Goal: Information Seeking & Learning: Learn about a topic

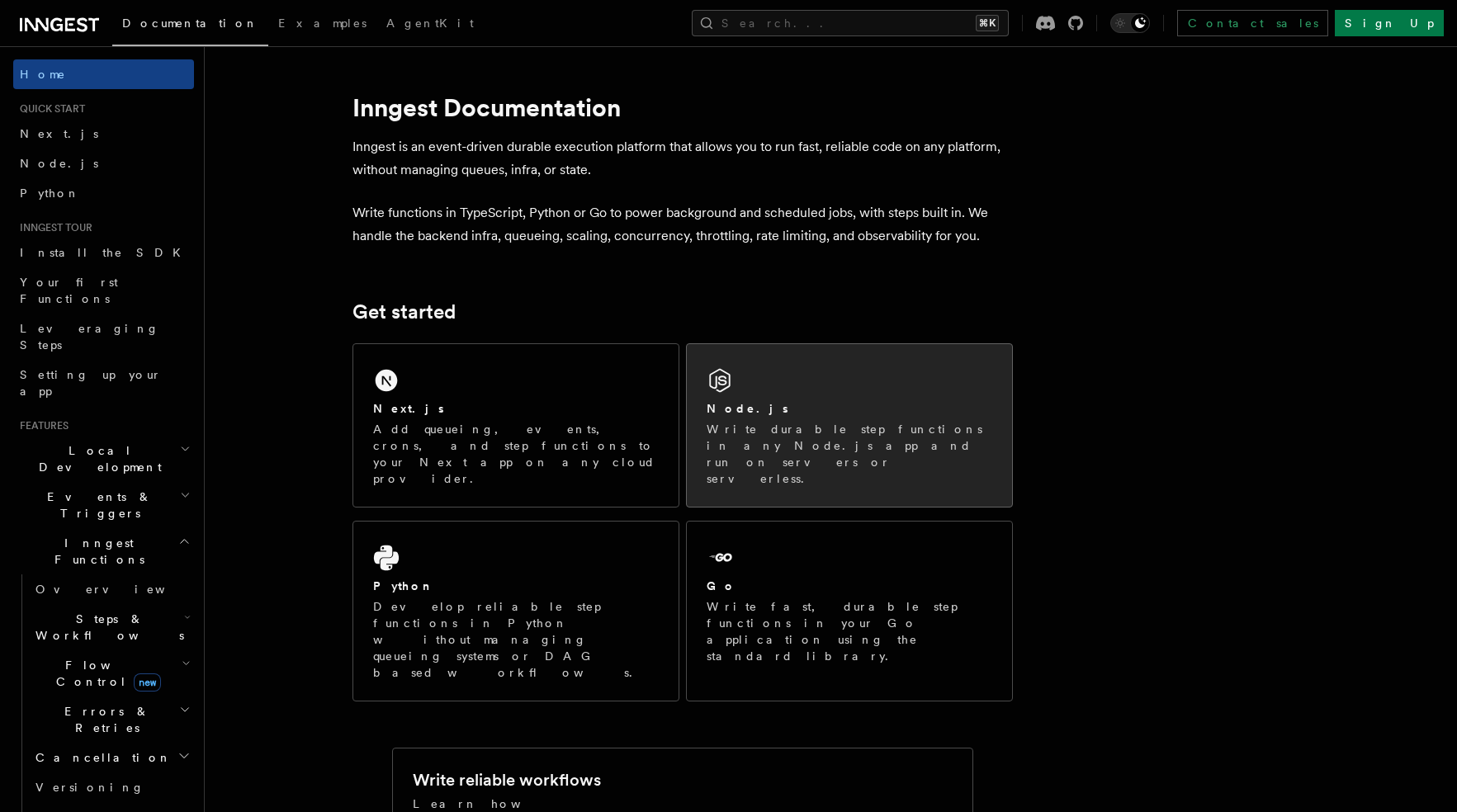
click at [853, 421] on p "Write durable step functions in any Node.js app and run on servers or serverles…" at bounding box center [849, 454] width 286 height 66
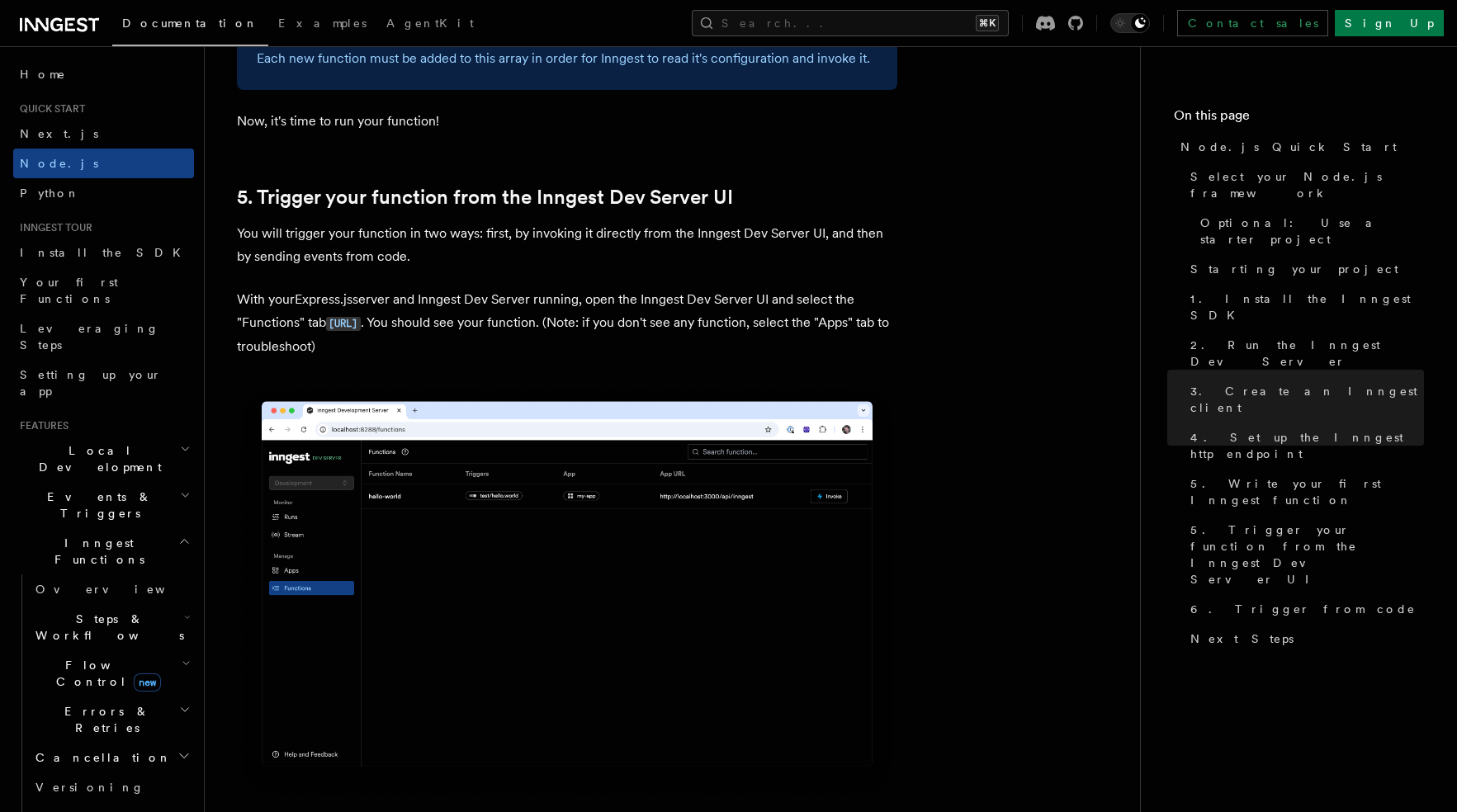
scroll to position [3887, 0]
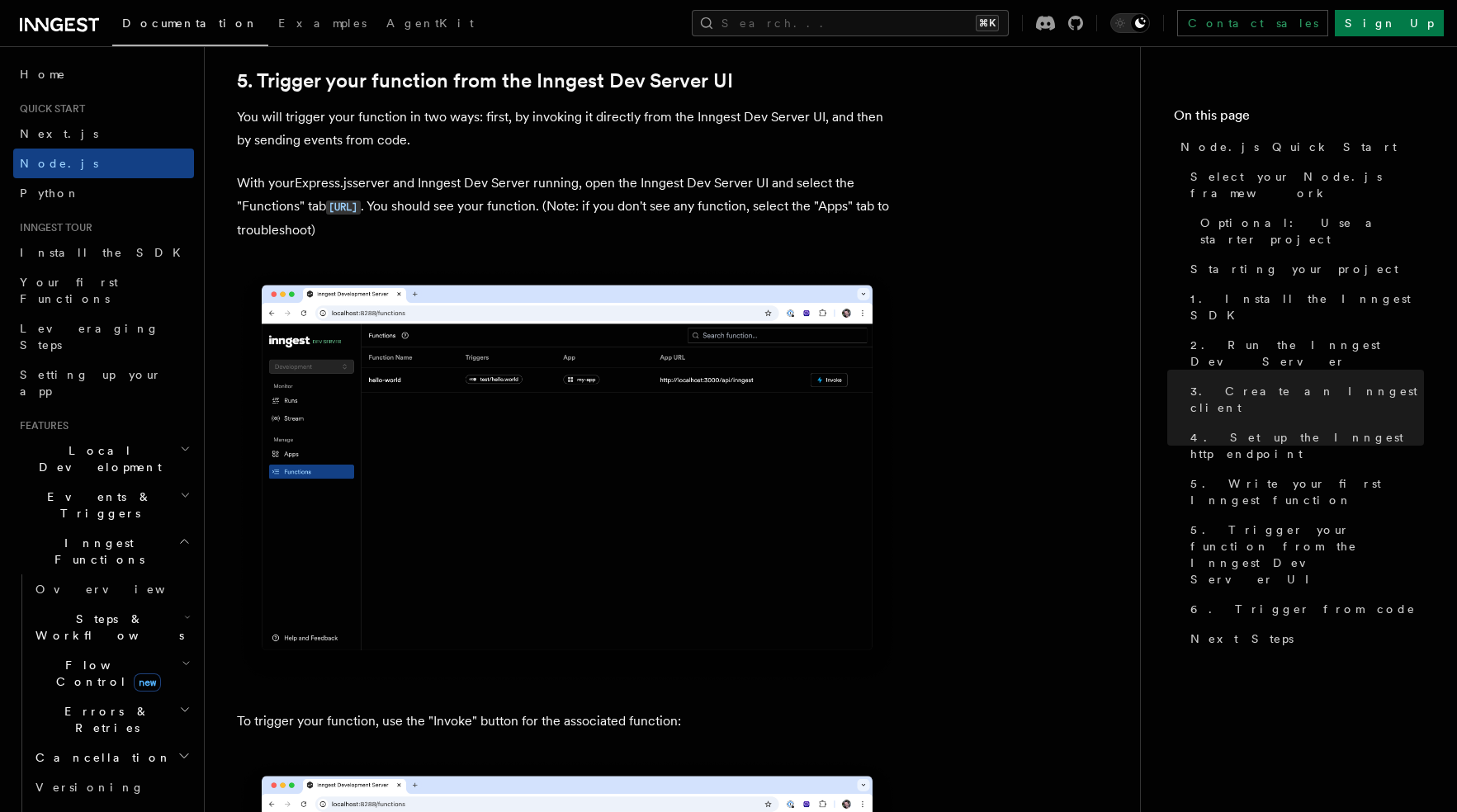
click at [713, 424] on img at bounding box center [568, 476] width 660 height 416
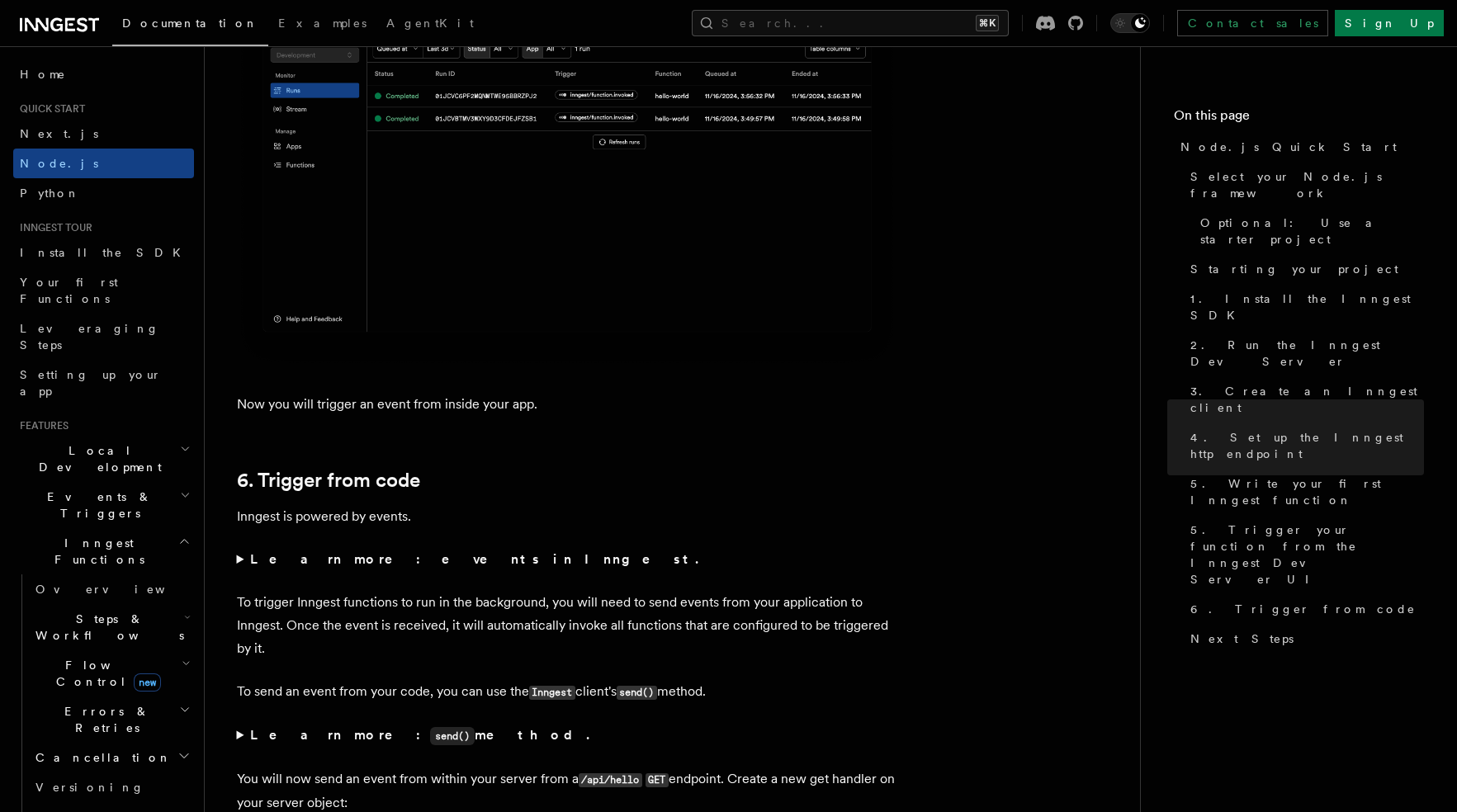
scroll to position [8061, 0]
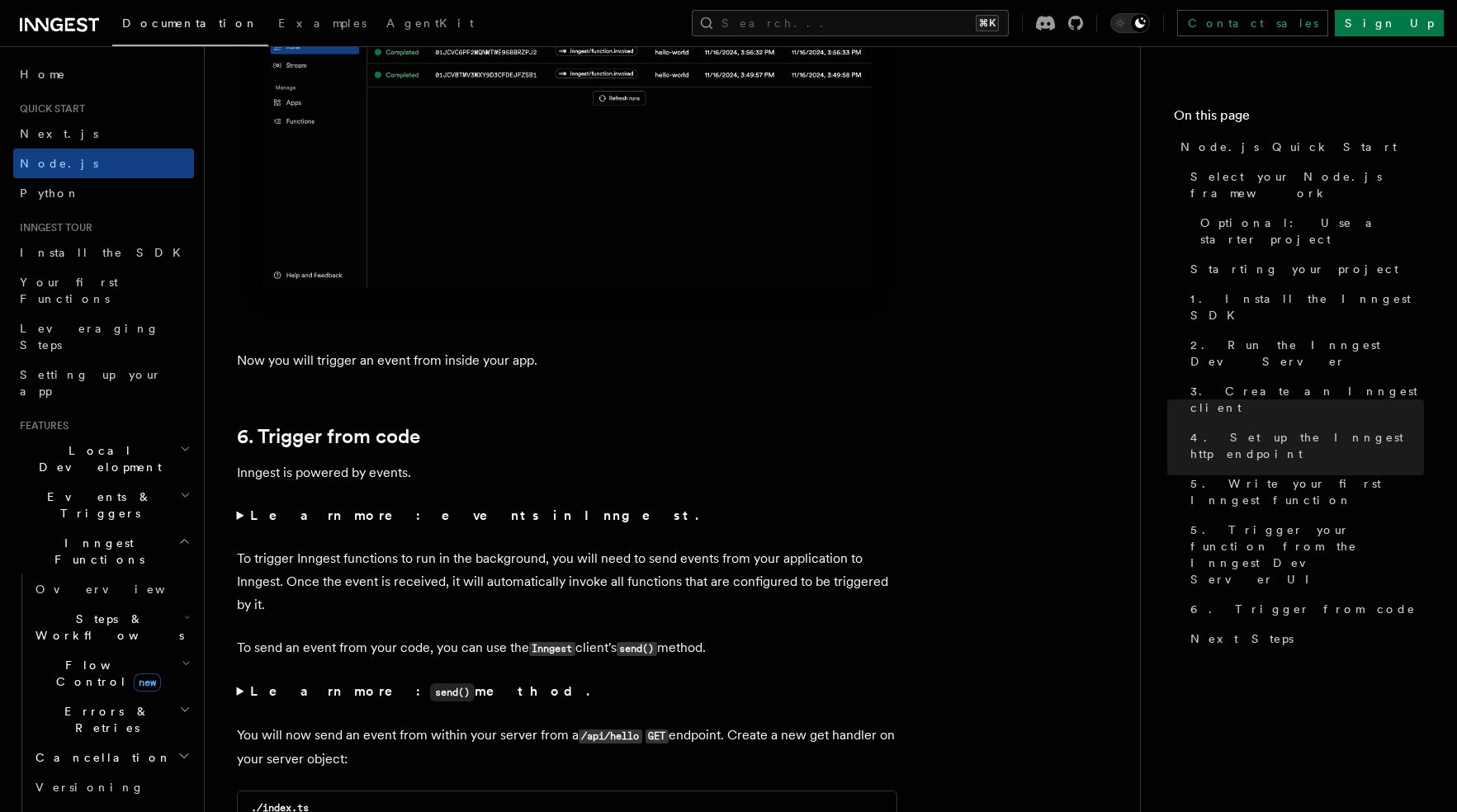
click at [85, 442] on span "Local Development" at bounding box center [96, 459] width 166 height 33
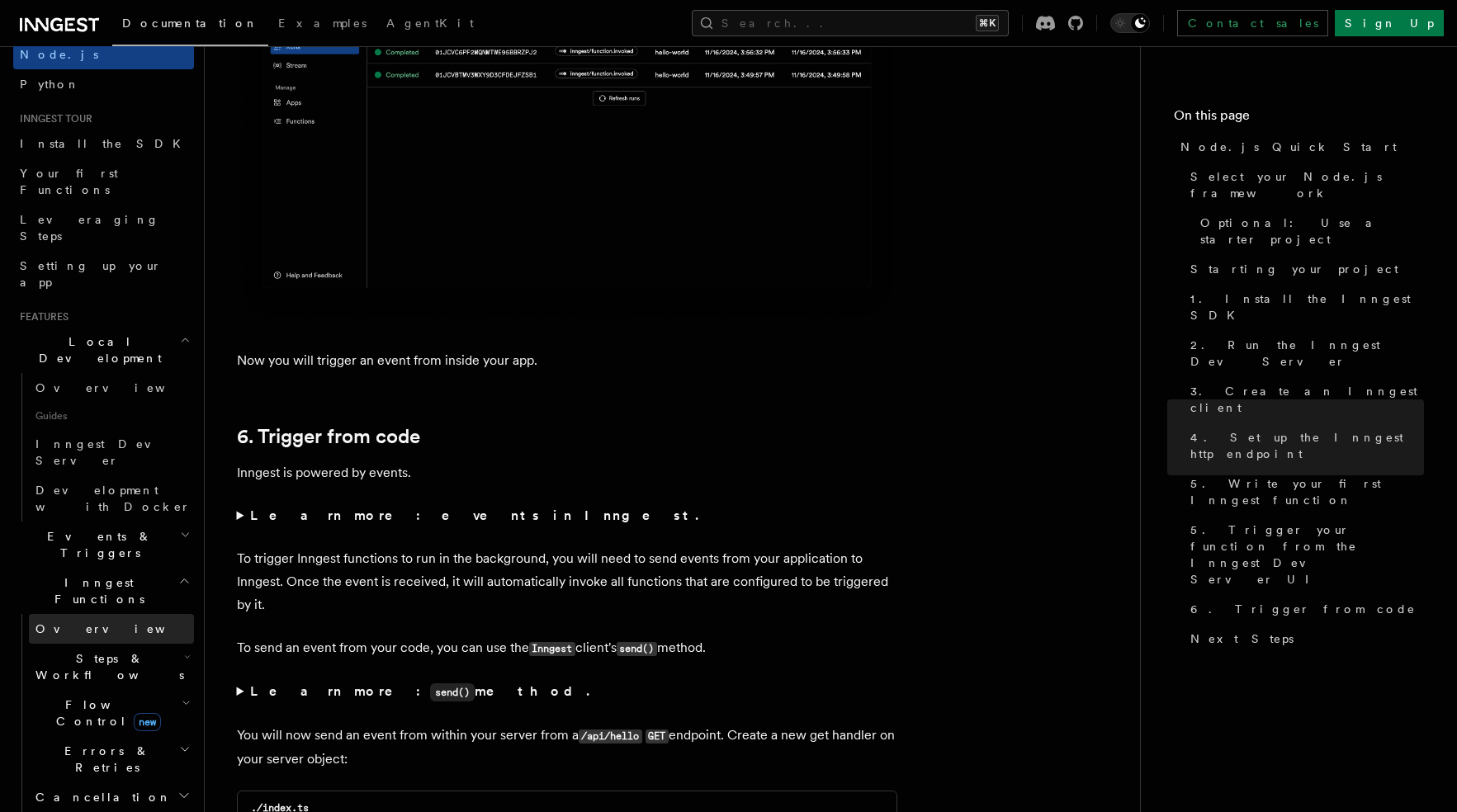
scroll to position [0, 0]
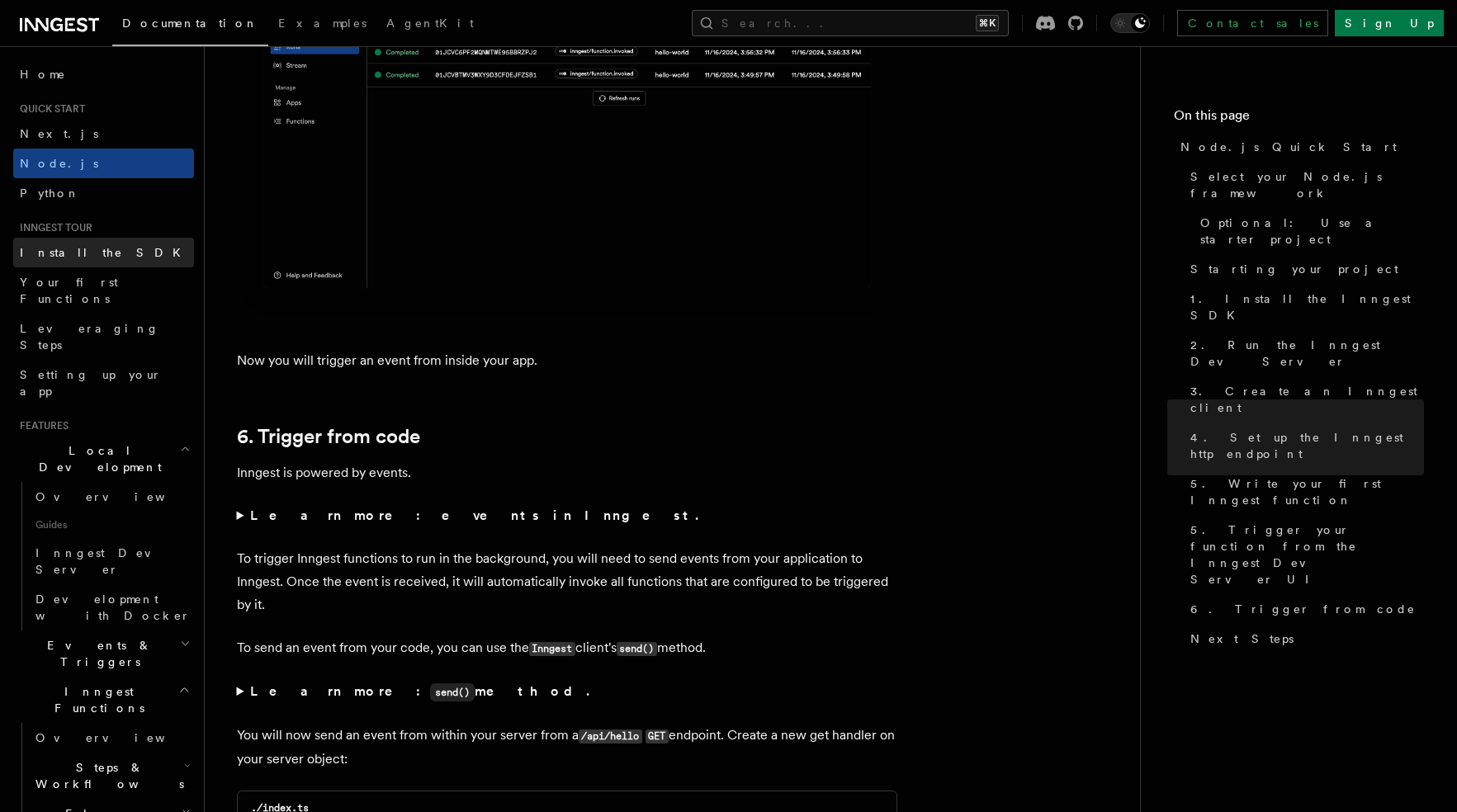
click at [55, 252] on span "Install the SDK" at bounding box center [106, 253] width 171 height 13
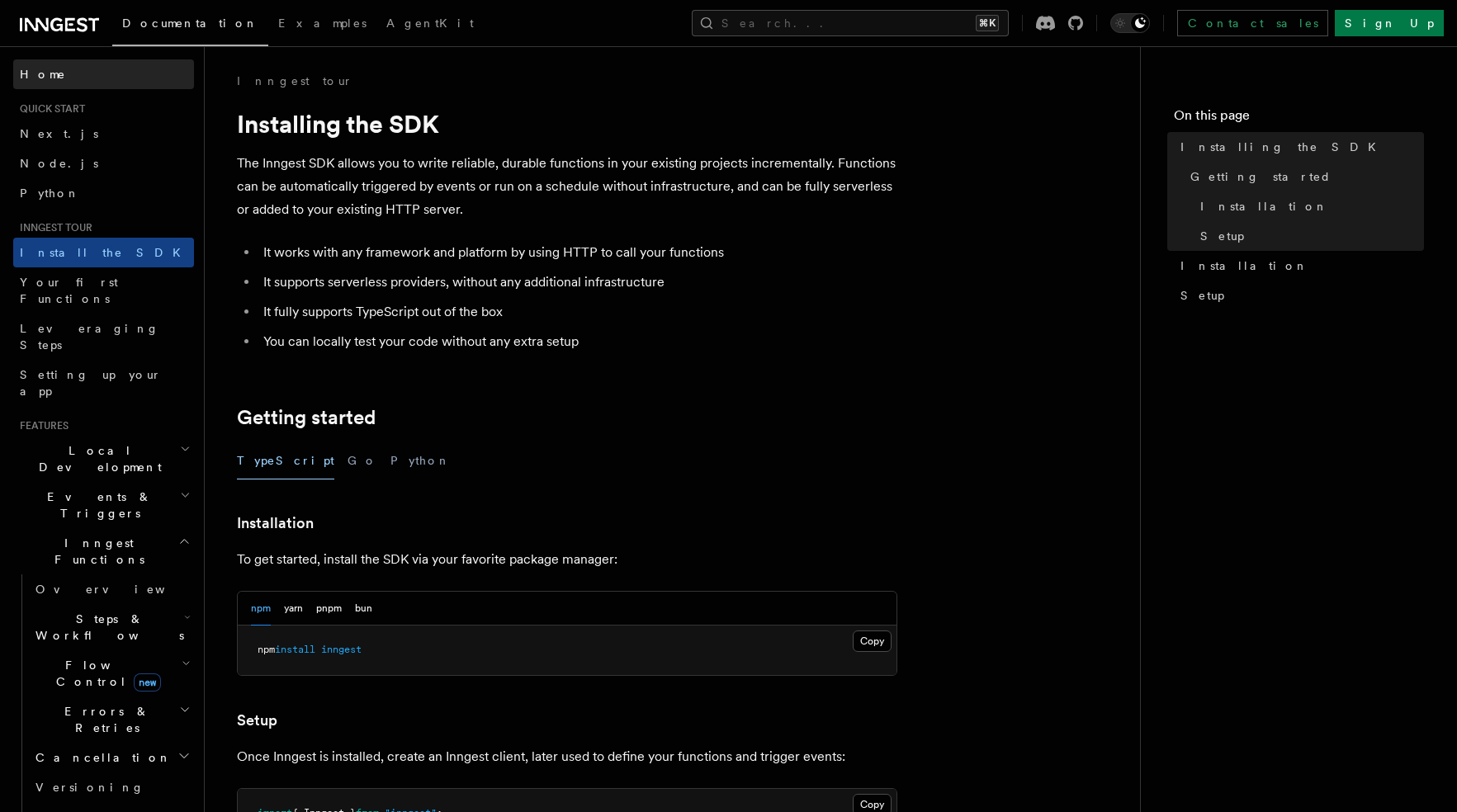
click at [57, 87] on link "Home" at bounding box center [103, 74] width 181 height 29
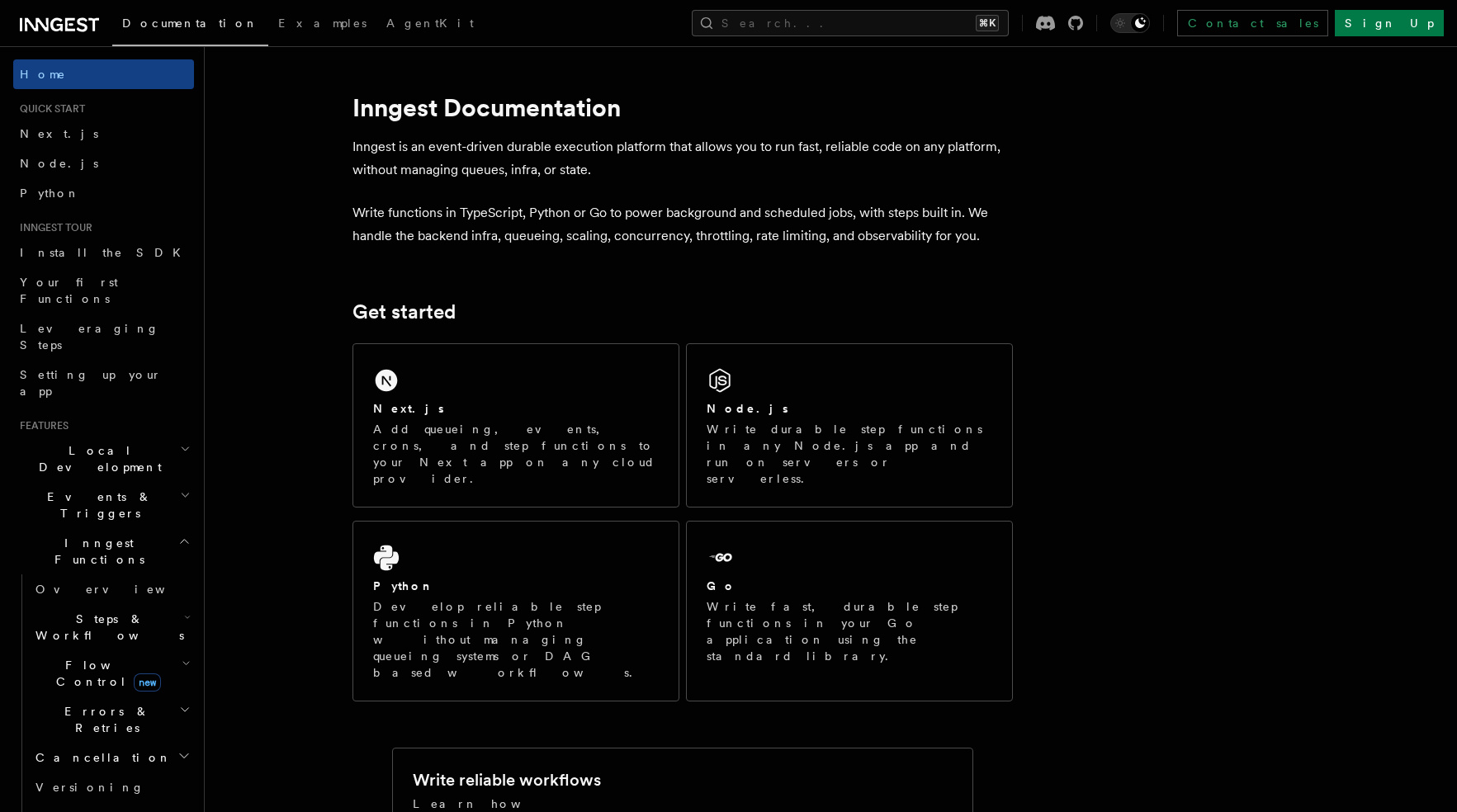
click at [73, 29] on icon at bounding box center [70, 25] width 10 height 13
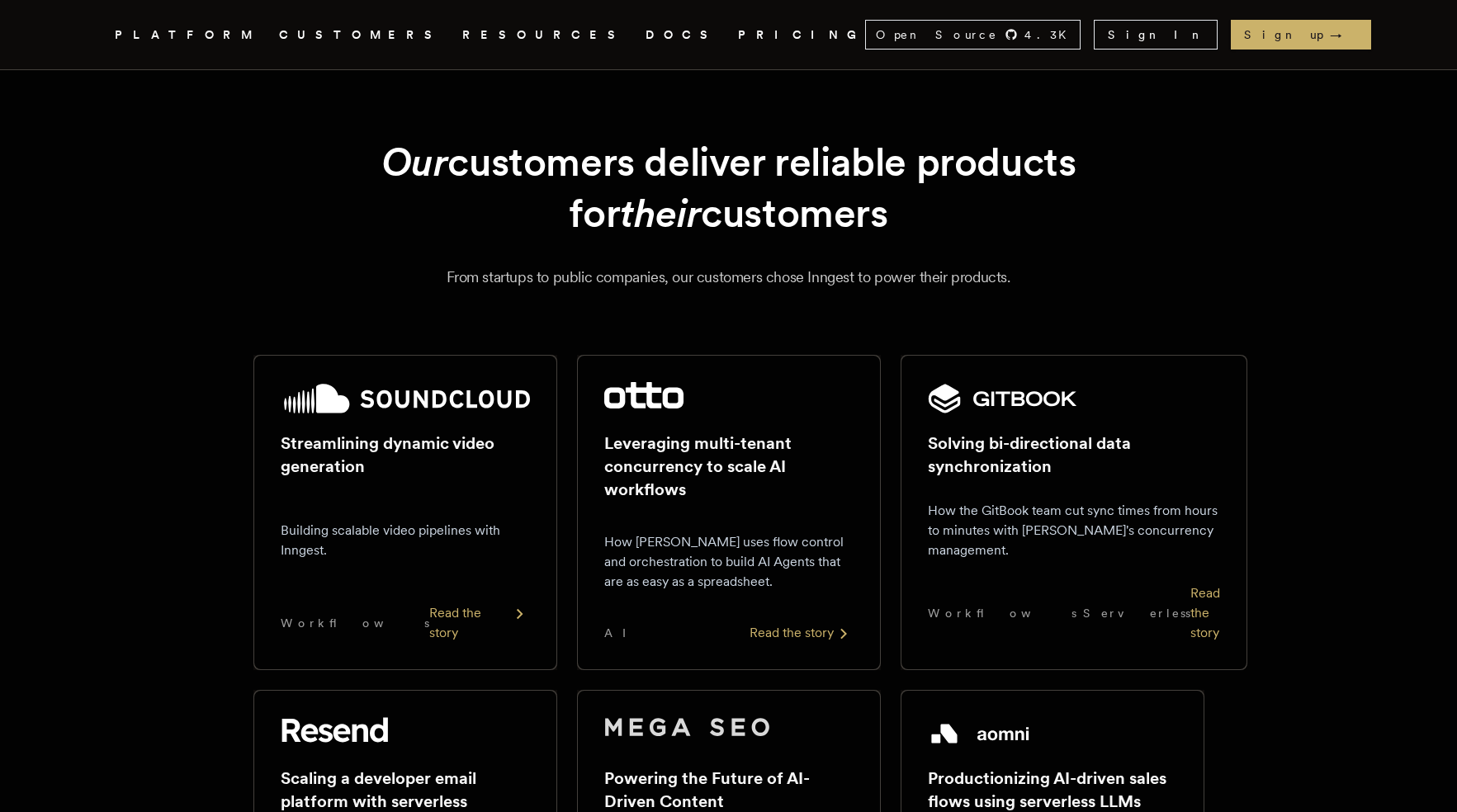
click at [739, 33] on link "PRICING" at bounding box center [802, 35] width 127 height 20
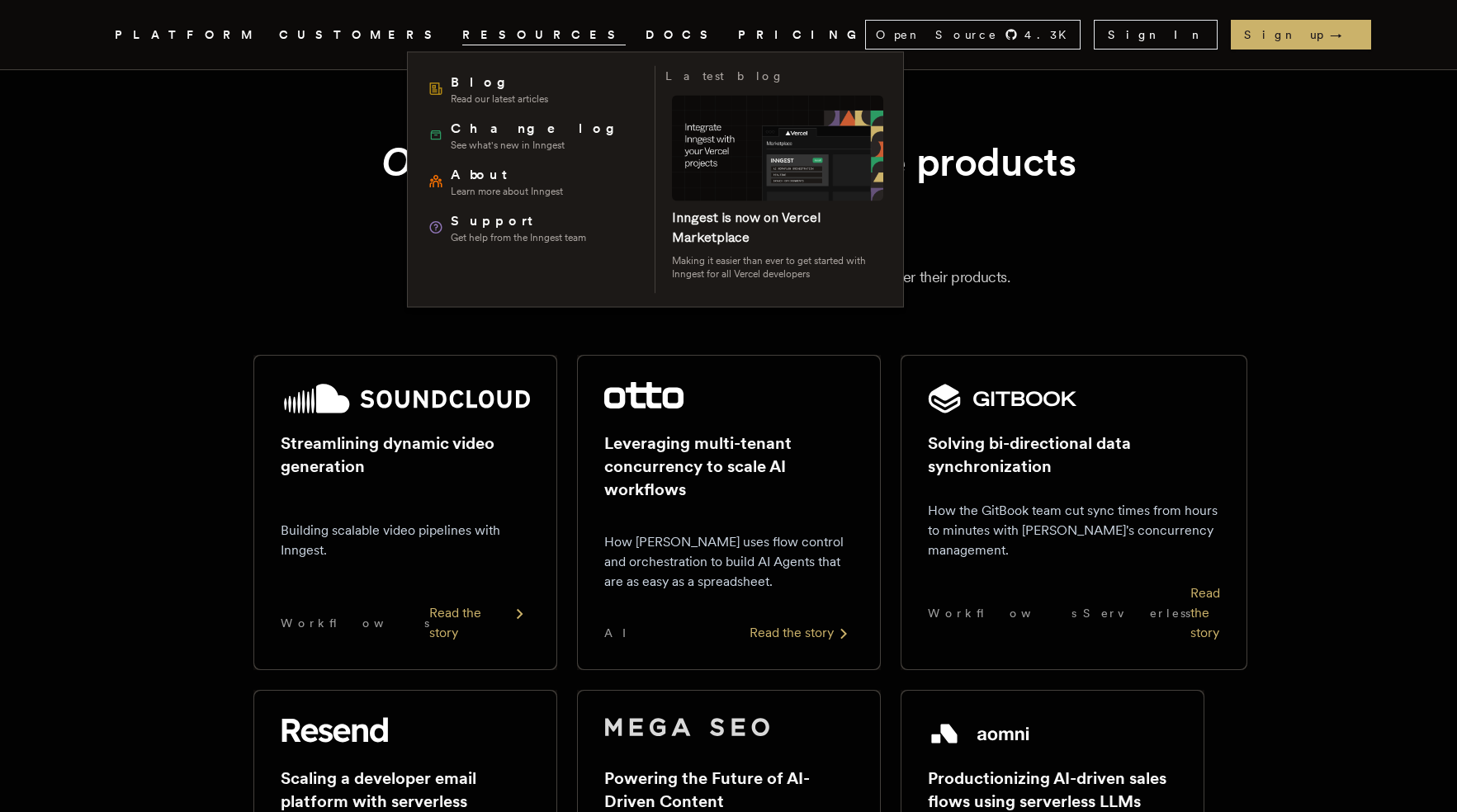
click at [463, 32] on span "RESOURCES" at bounding box center [545, 35] width 164 height 20
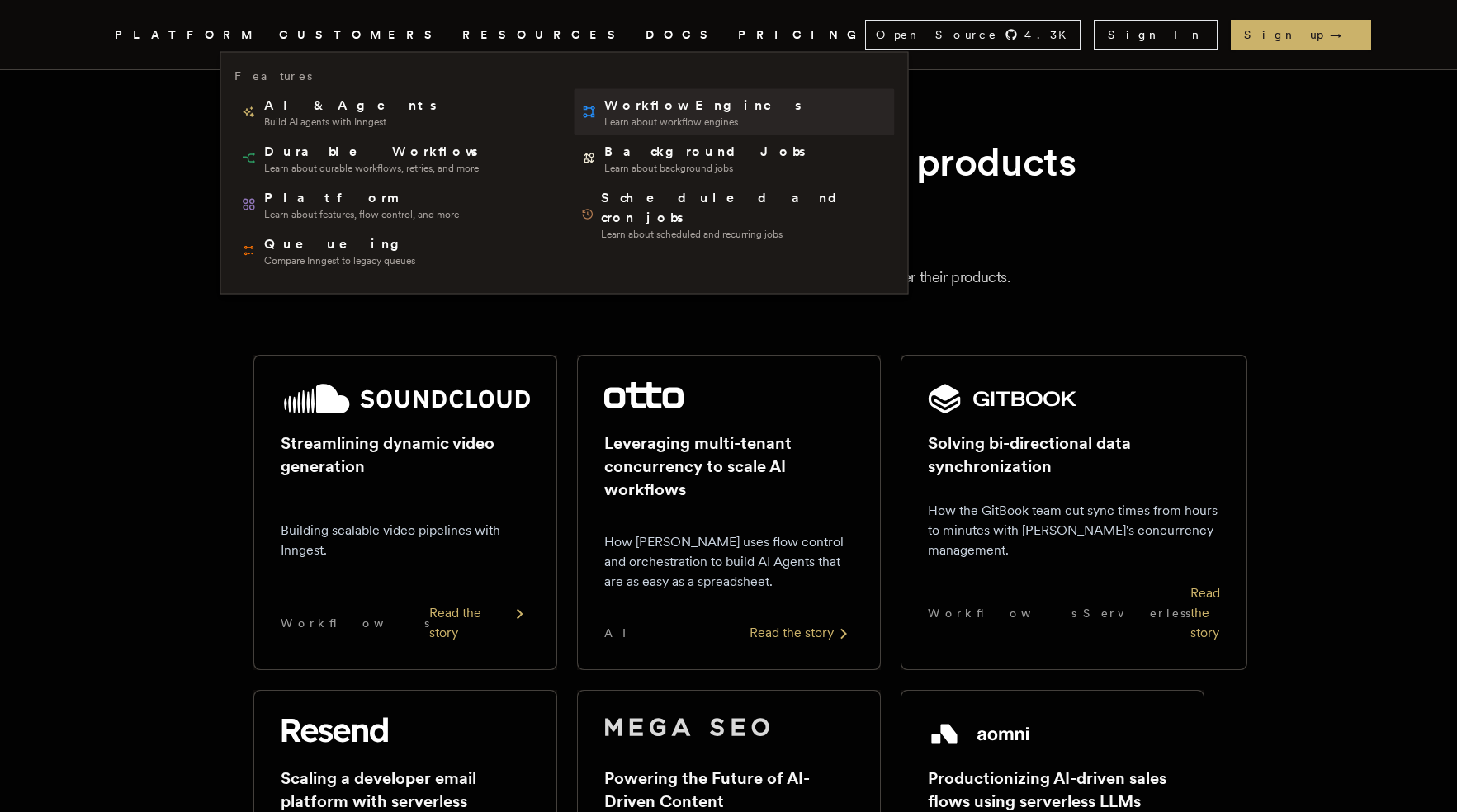
click at [604, 107] on span "Workflow Engines" at bounding box center [704, 106] width 200 height 20
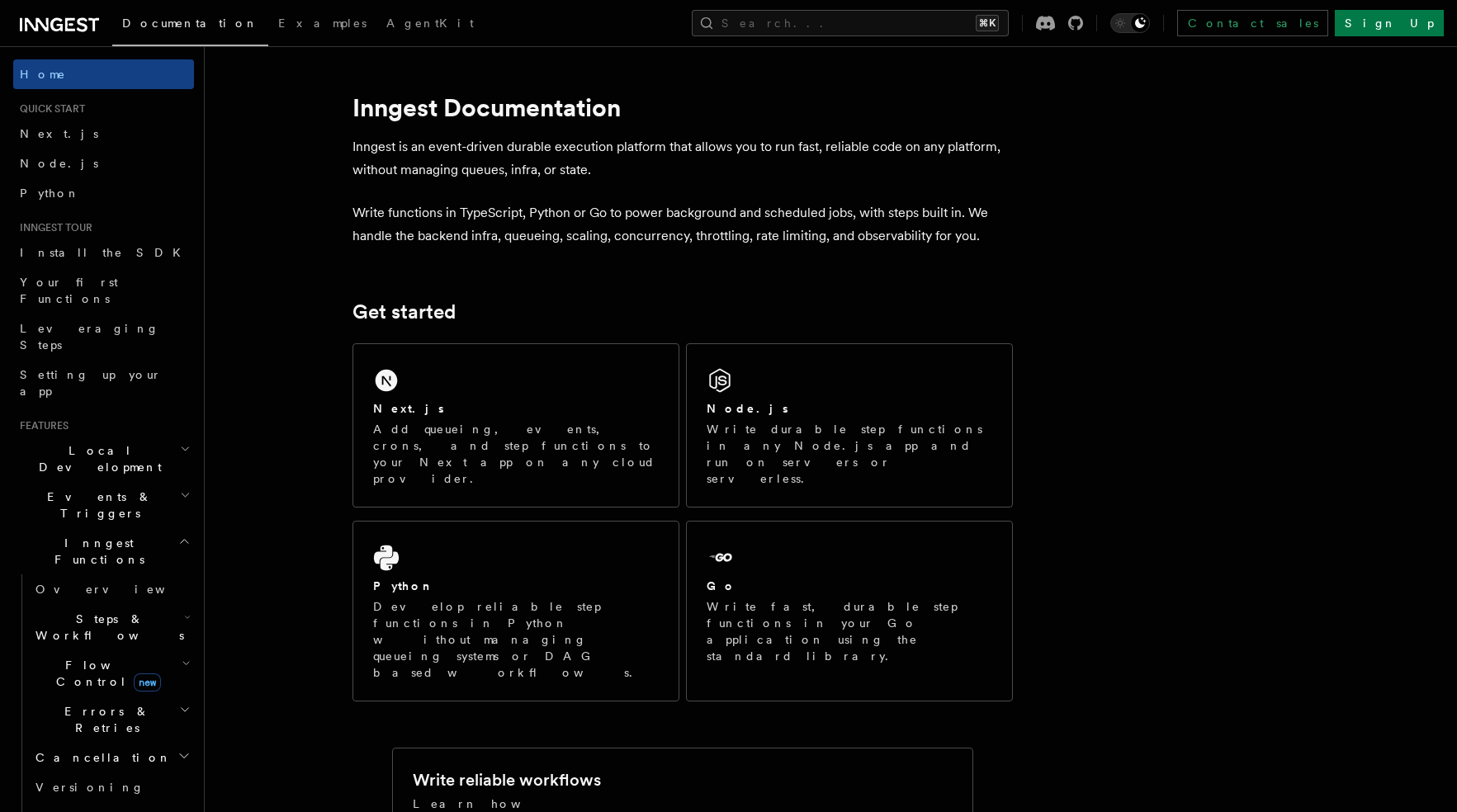
click at [143, 529] on h2 "Inngest Functions" at bounding box center [103, 552] width 181 height 46
click at [101, 664] on h2 "Deployment" at bounding box center [103, 679] width 181 height 29
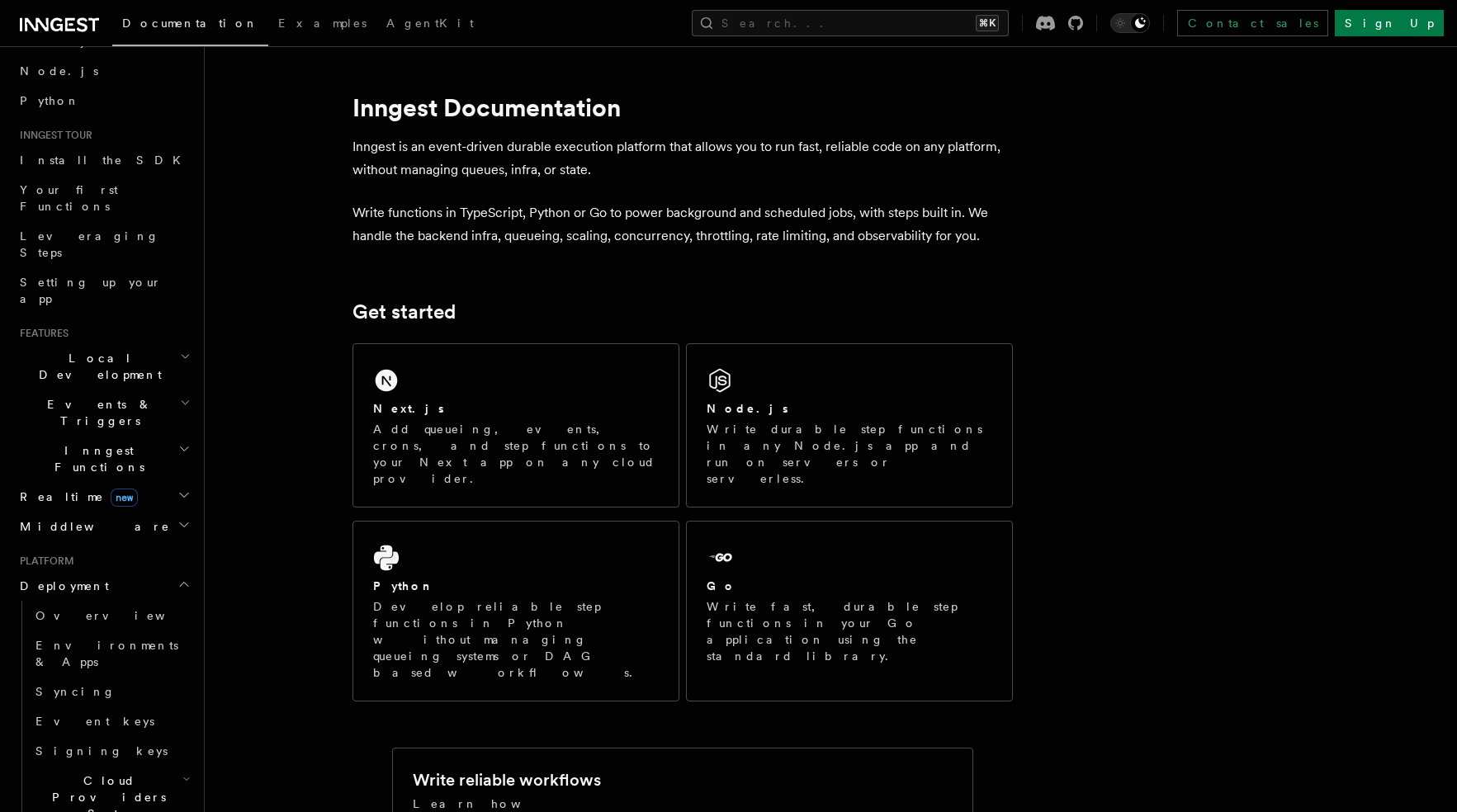
scroll to position [122, 0]
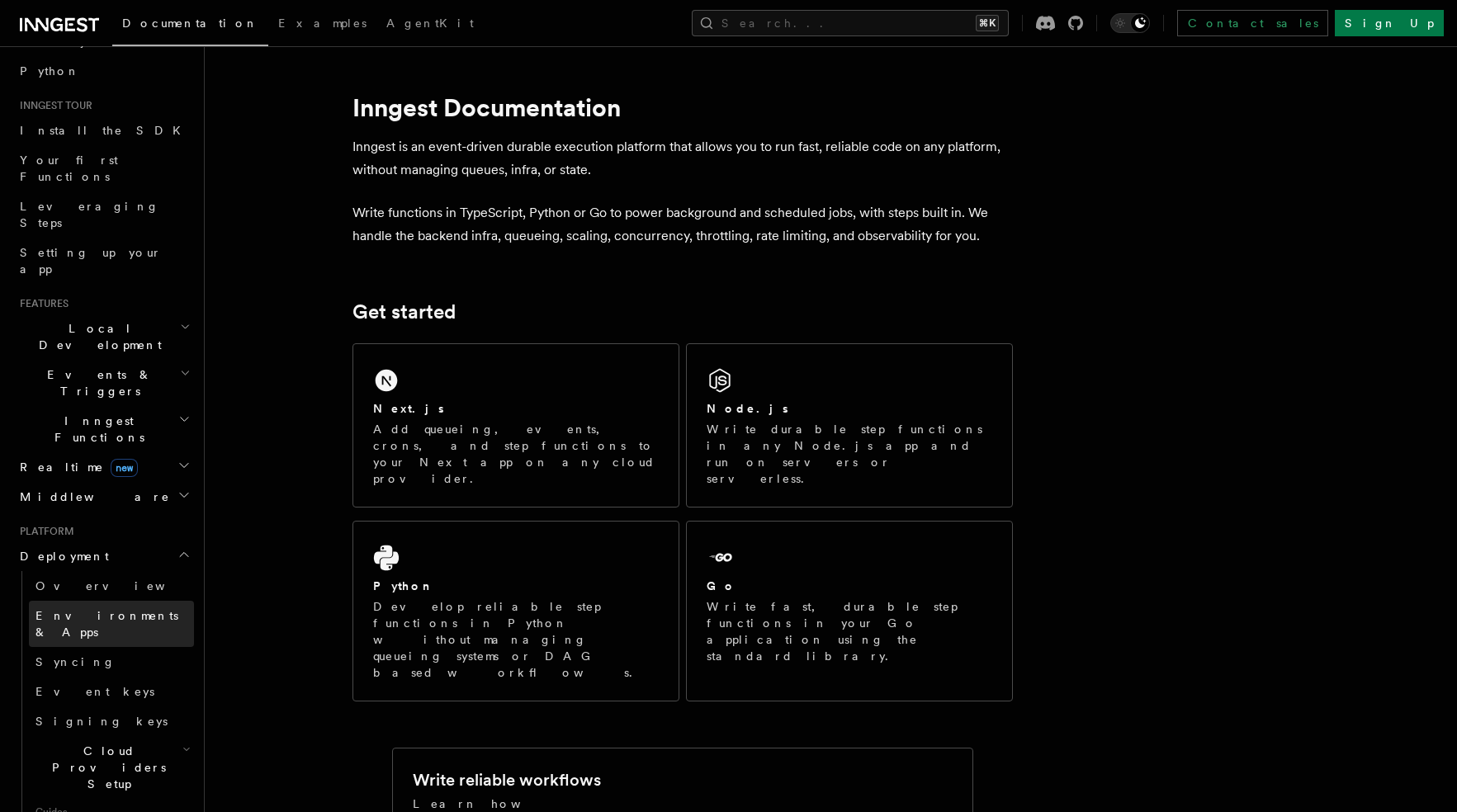
click at [98, 610] on span "Environments & Apps" at bounding box center [107, 624] width 143 height 29
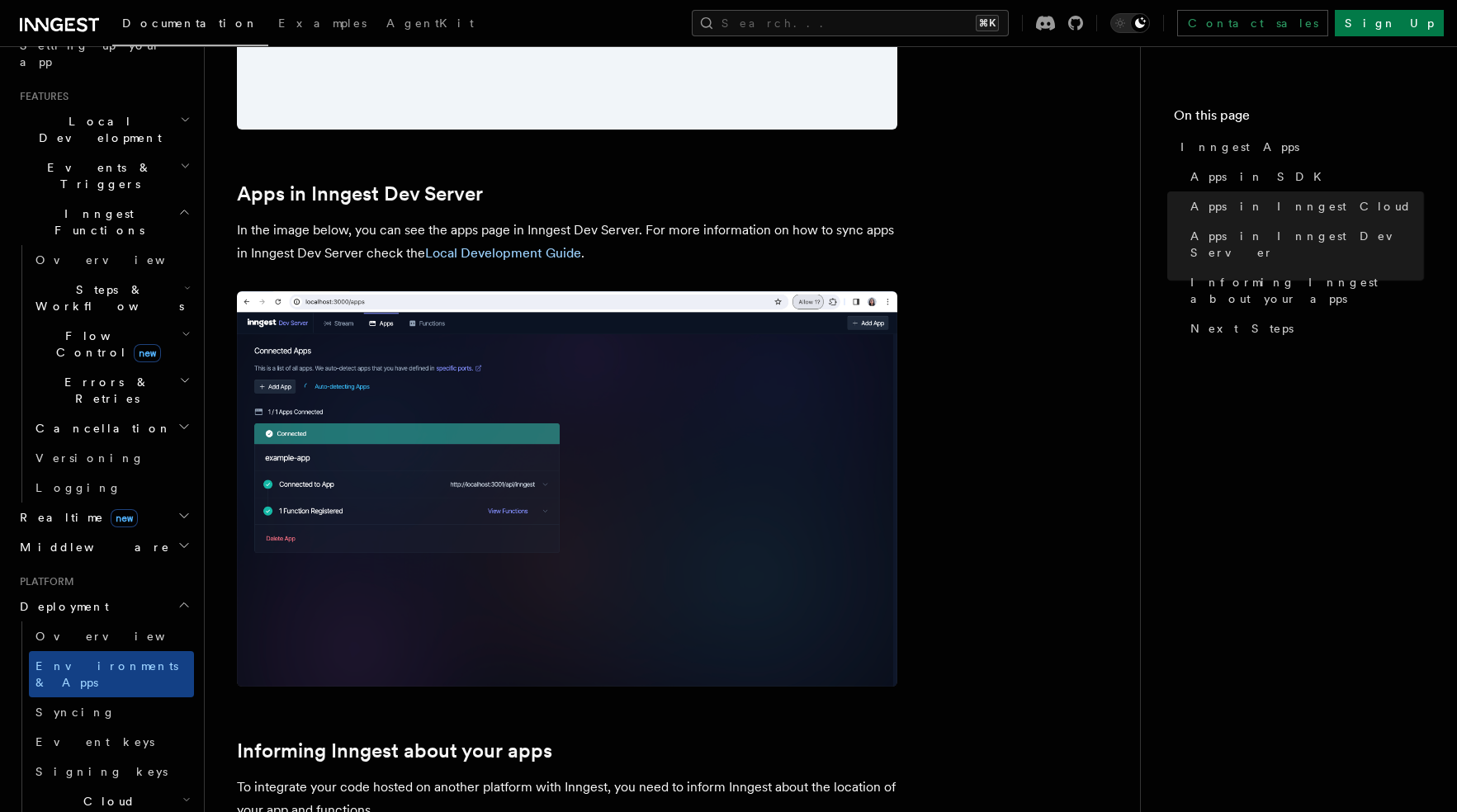
scroll to position [333, 0]
click at [112, 694] on link "Syncing" at bounding box center [111, 709] width 166 height 29
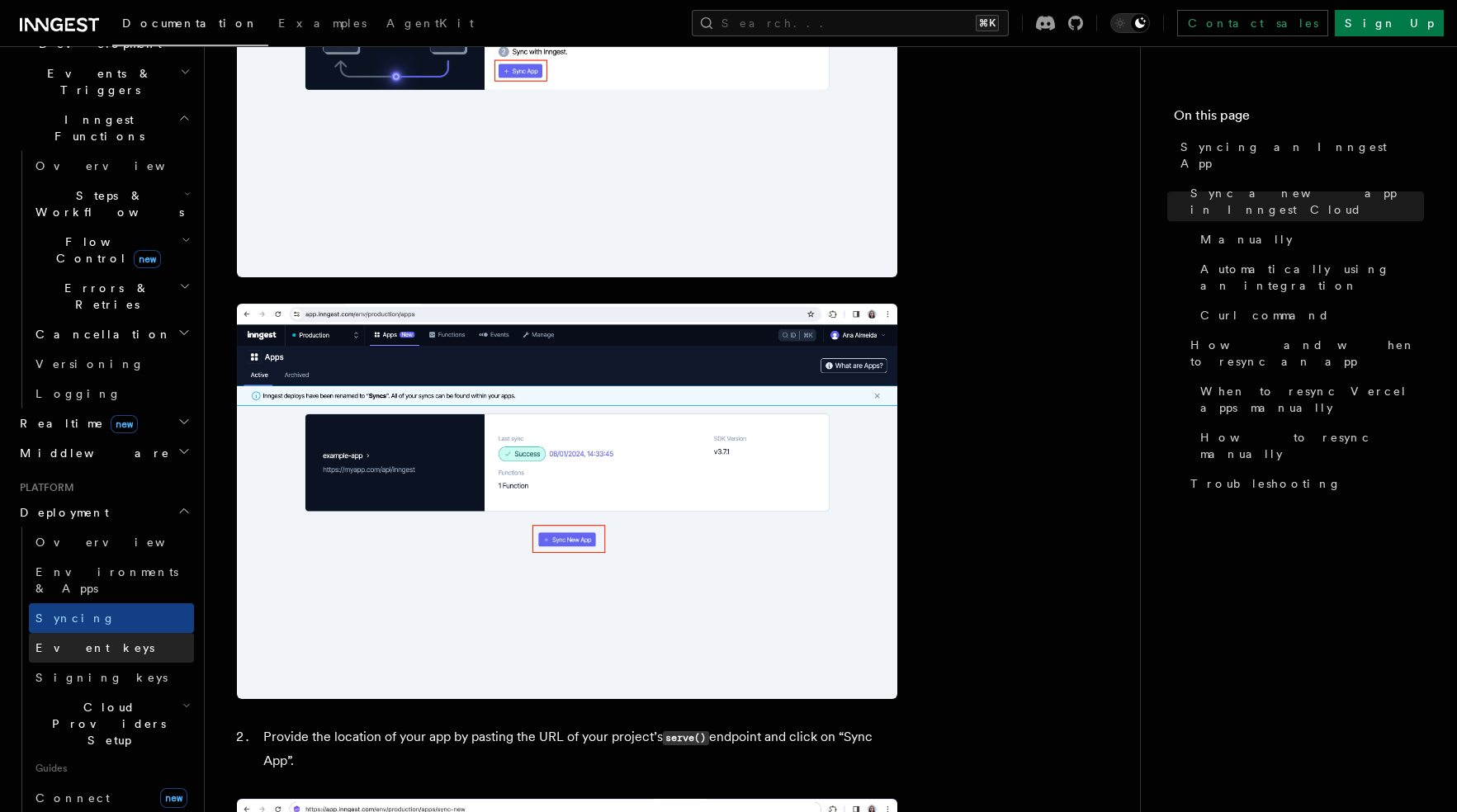
scroll to position [431, 0]
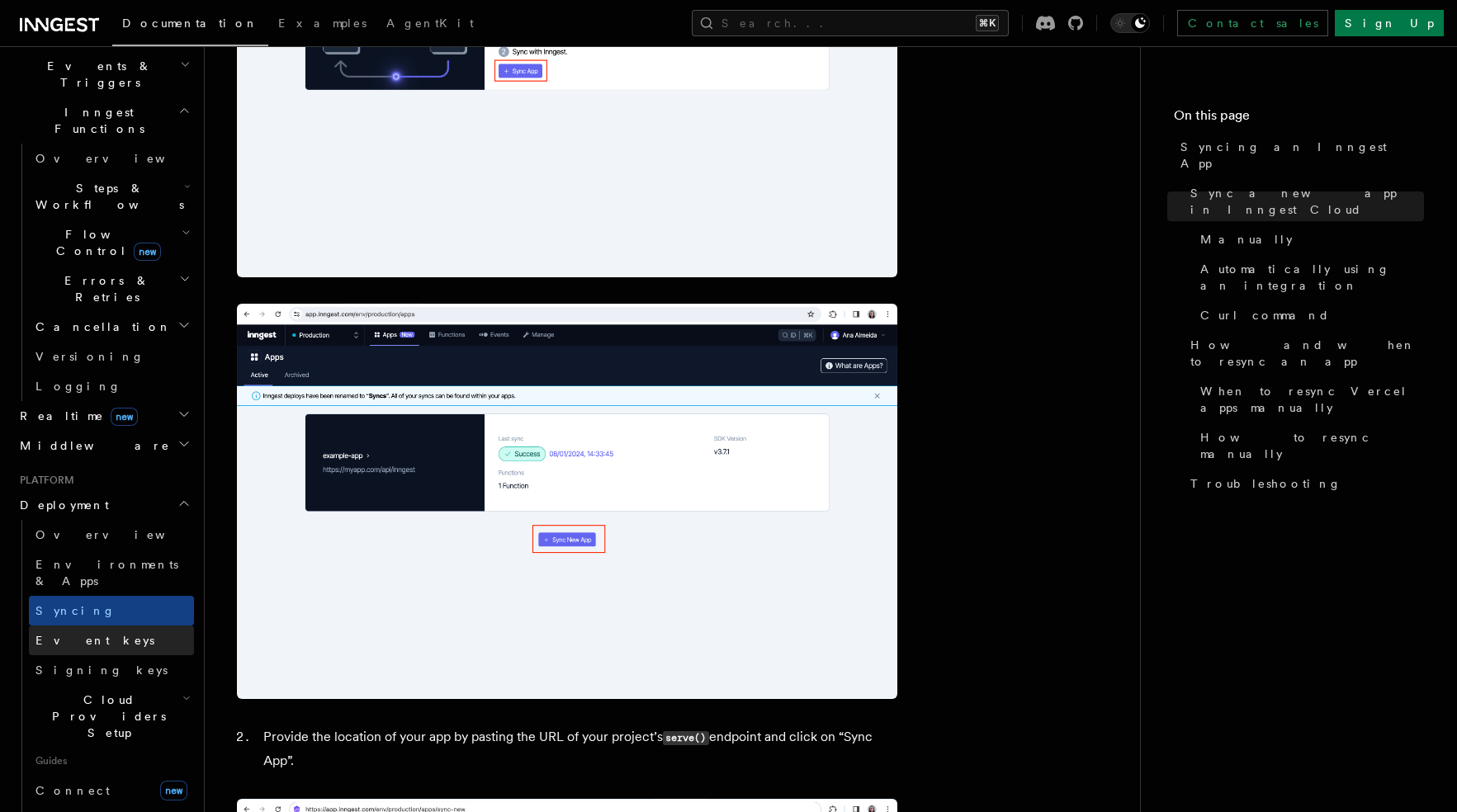
click at [109, 625] on link "Event keys" at bounding box center [111, 640] width 166 height 29
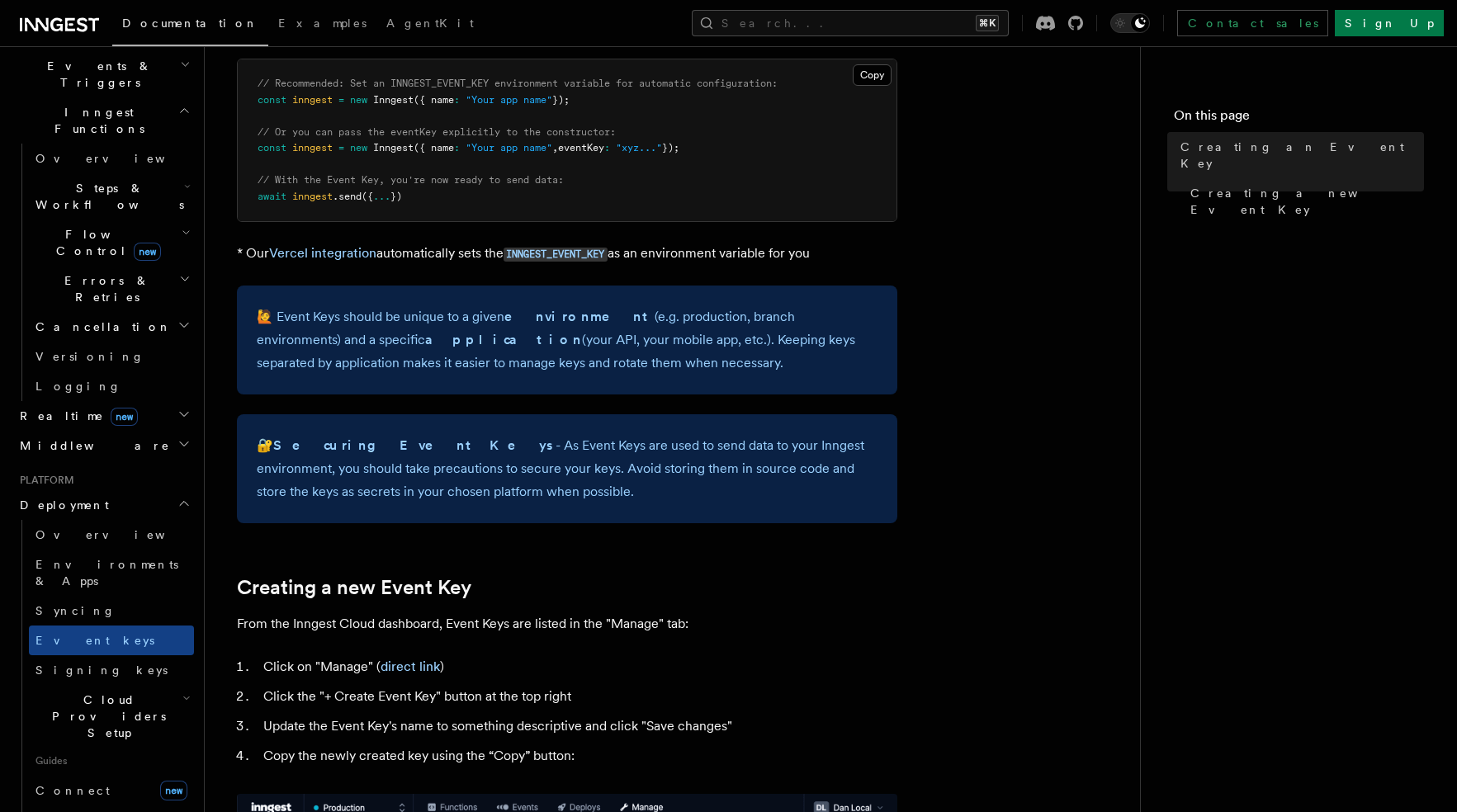
scroll to position [238, 0]
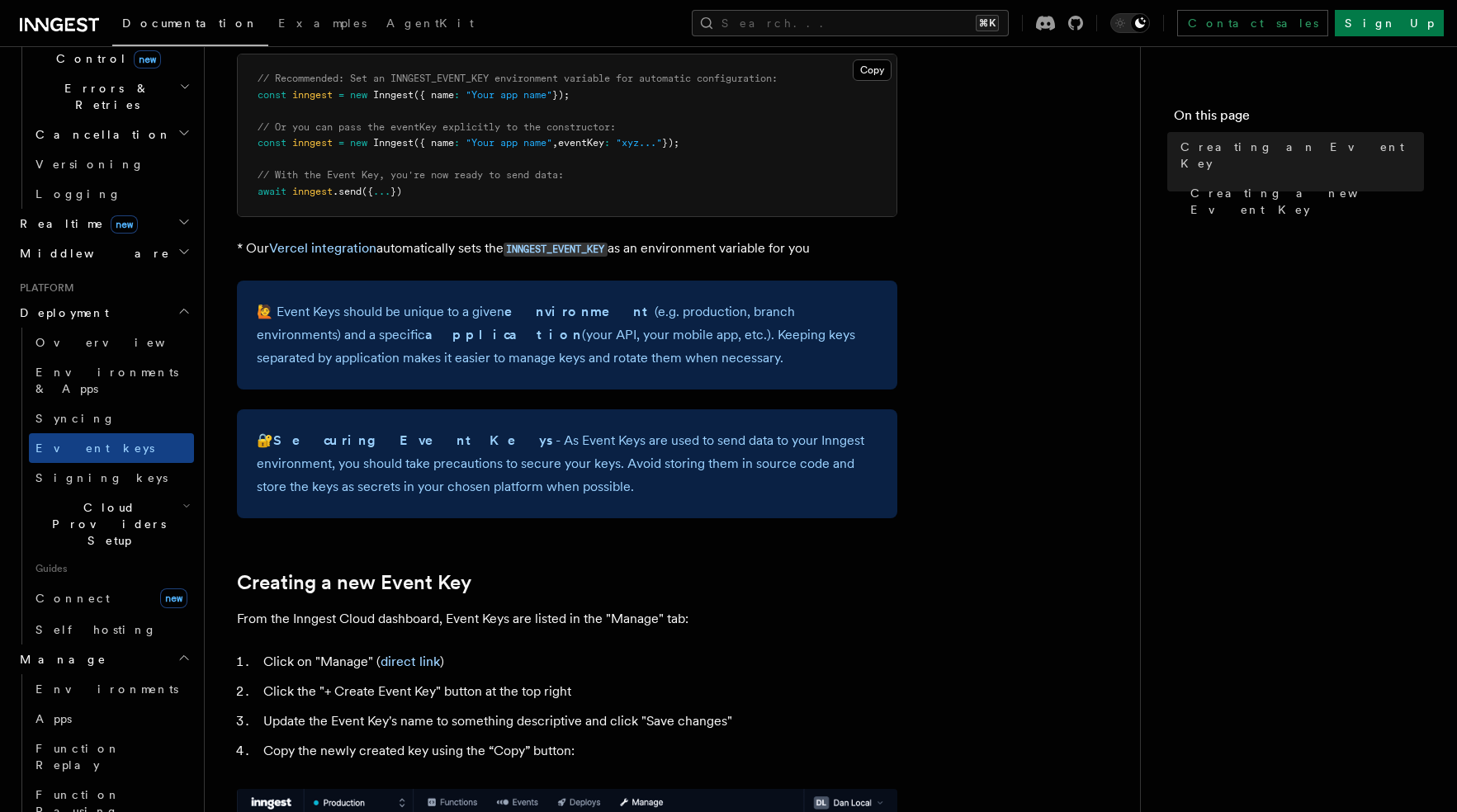
scroll to position [625, 0]
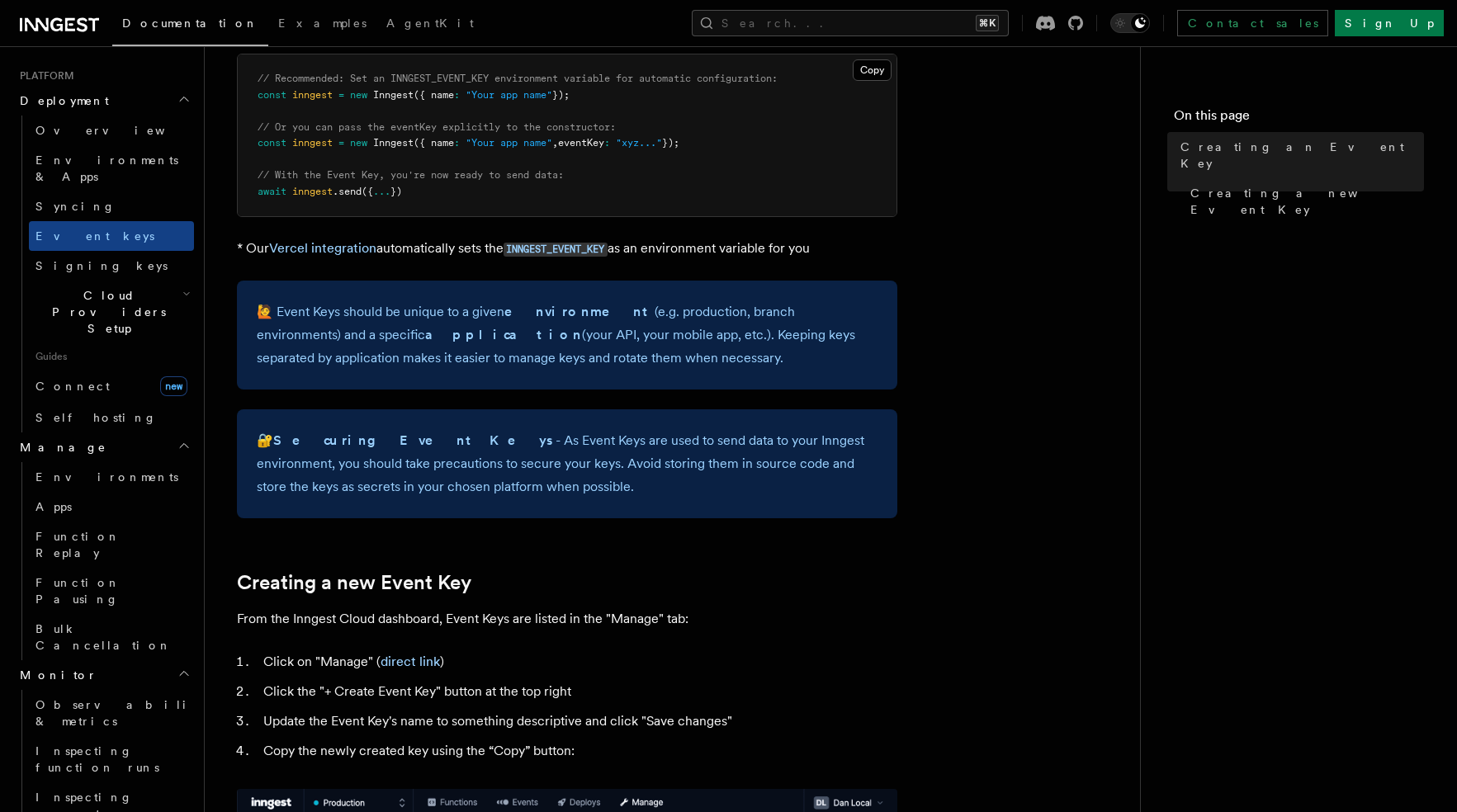
scroll to position [836, 0]
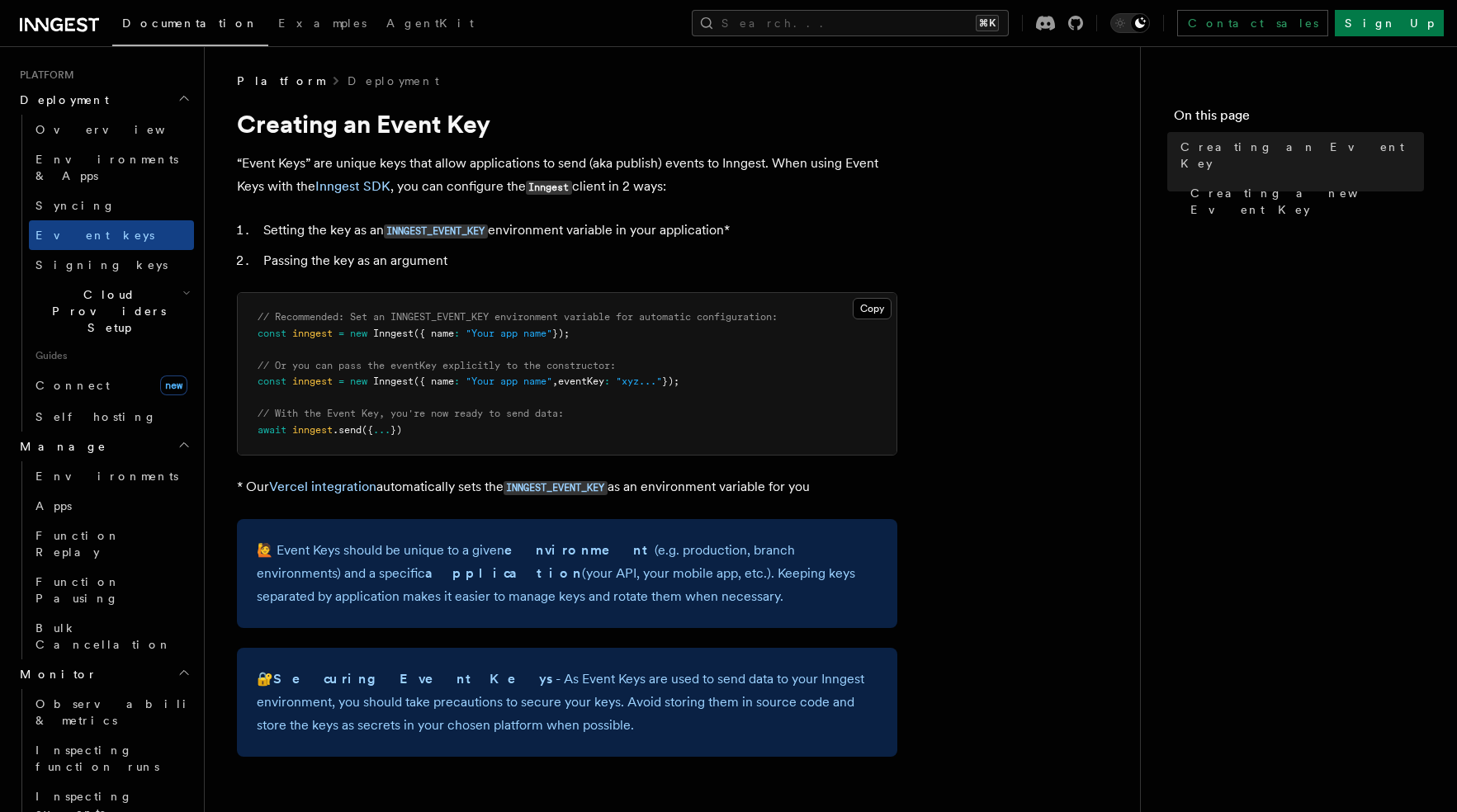
scroll to position [509, 0]
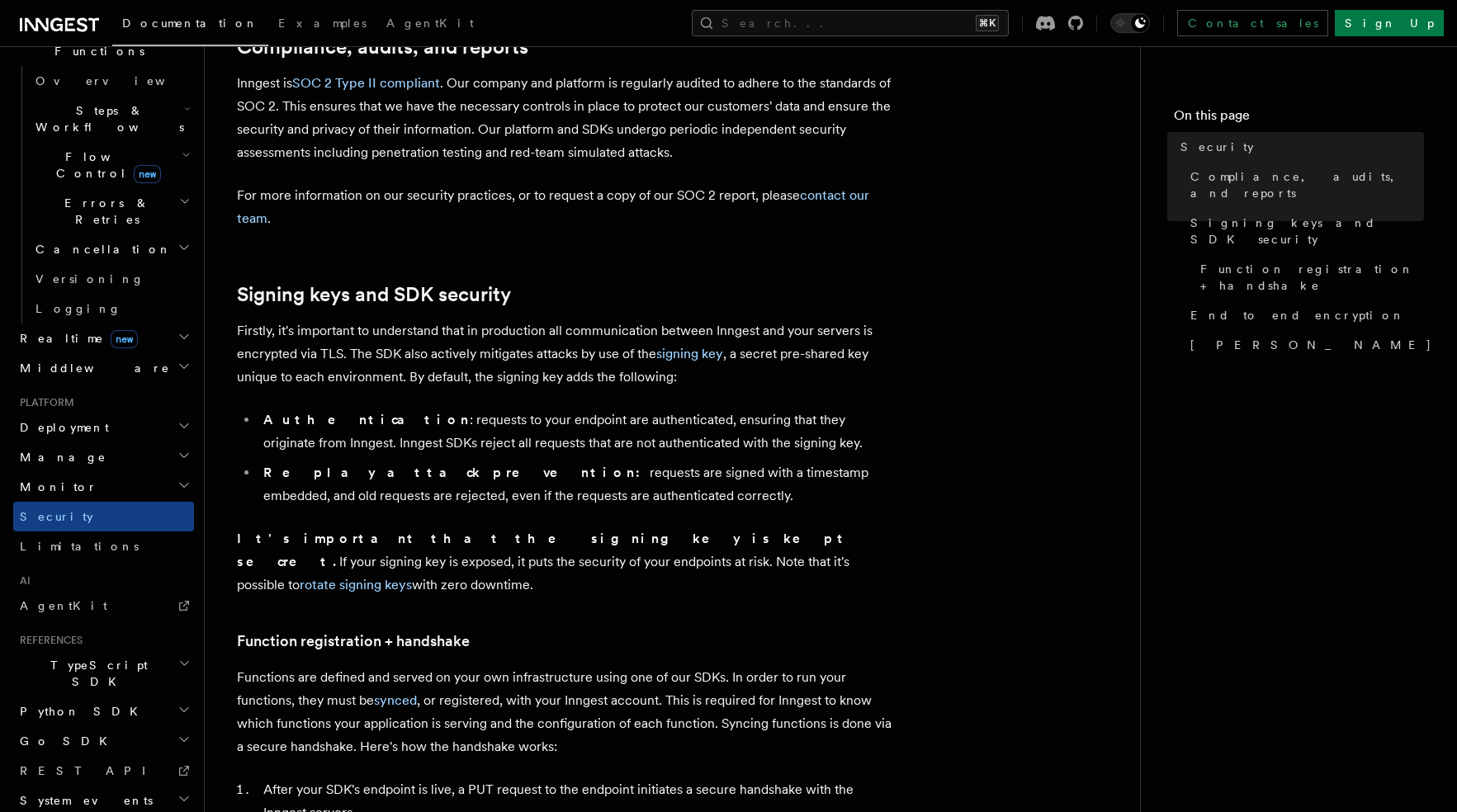
scroll to position [776, 0]
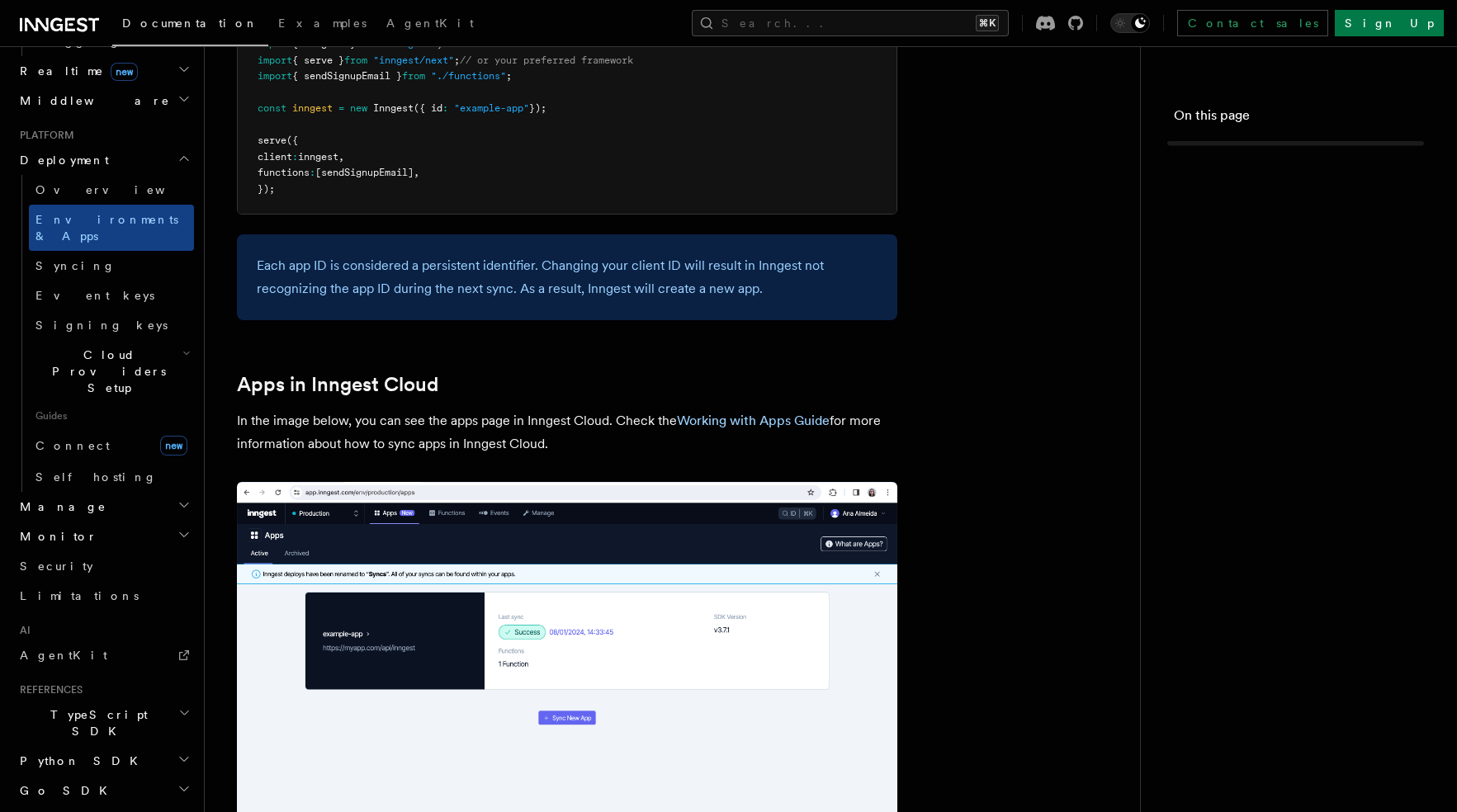
scroll to position [1731, 0]
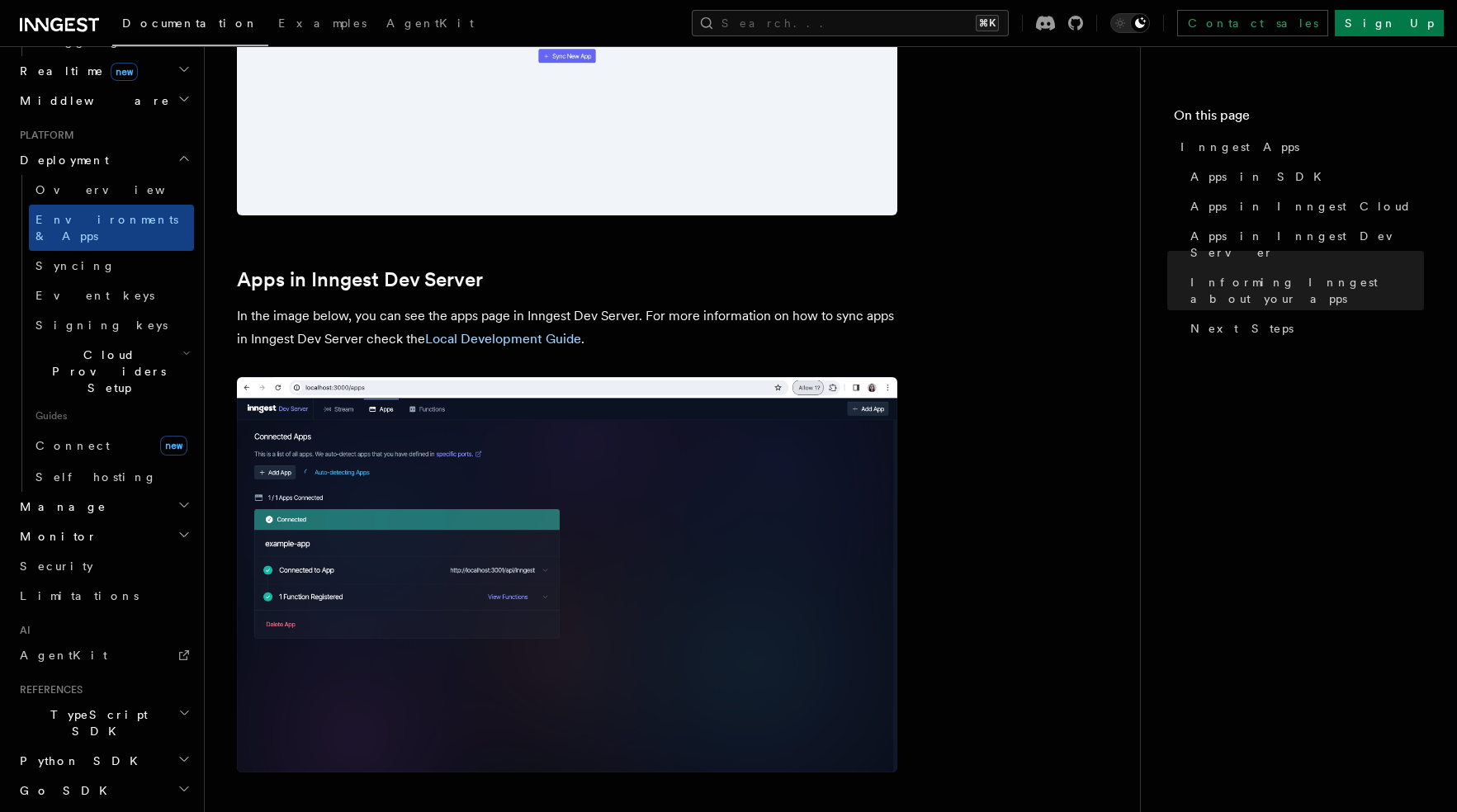
scroll to position [509, 0]
